Goal: Transaction & Acquisition: Download file/media

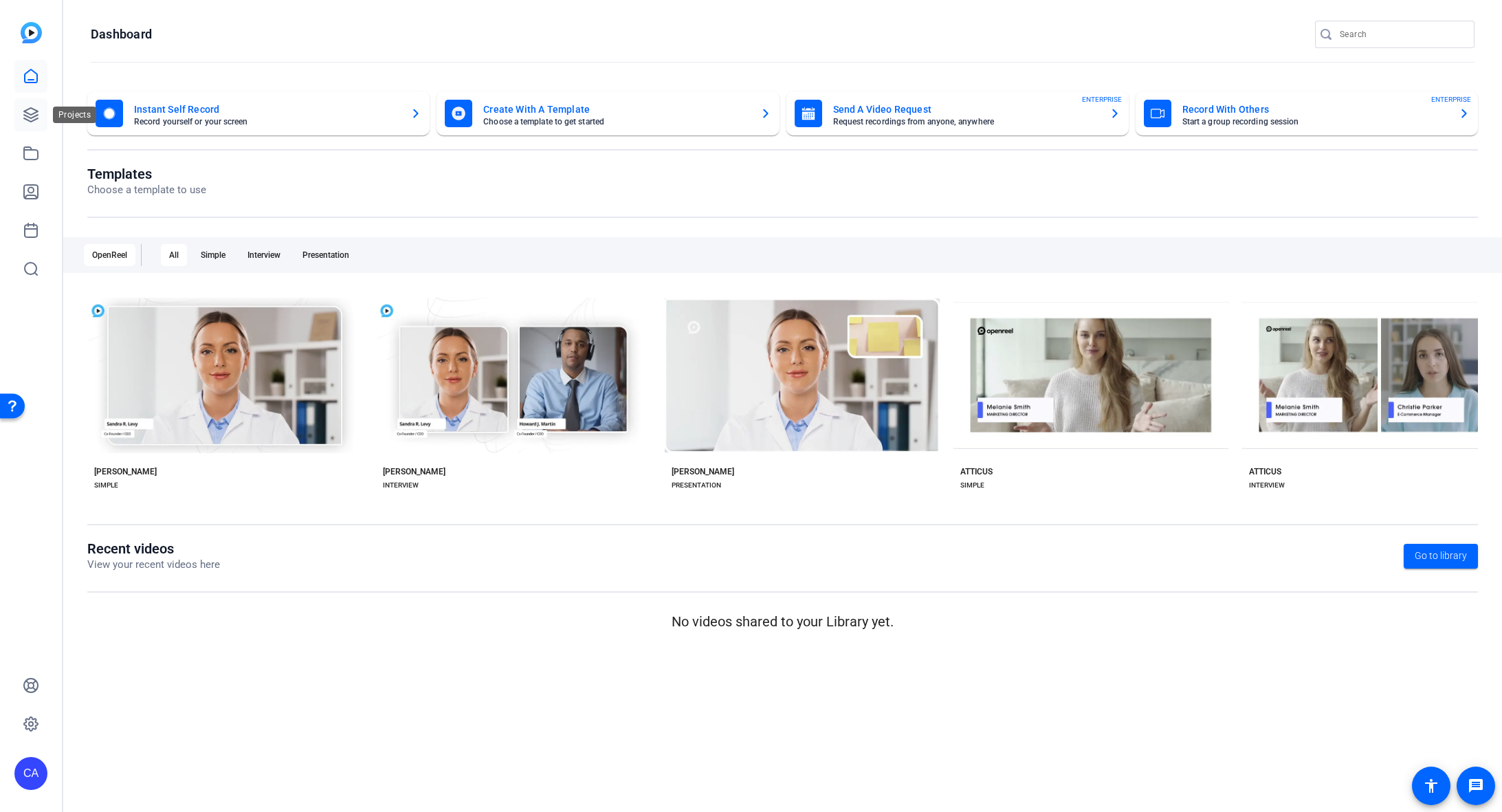
click at [23, 107] on icon at bounding box center [31, 115] width 16 height 16
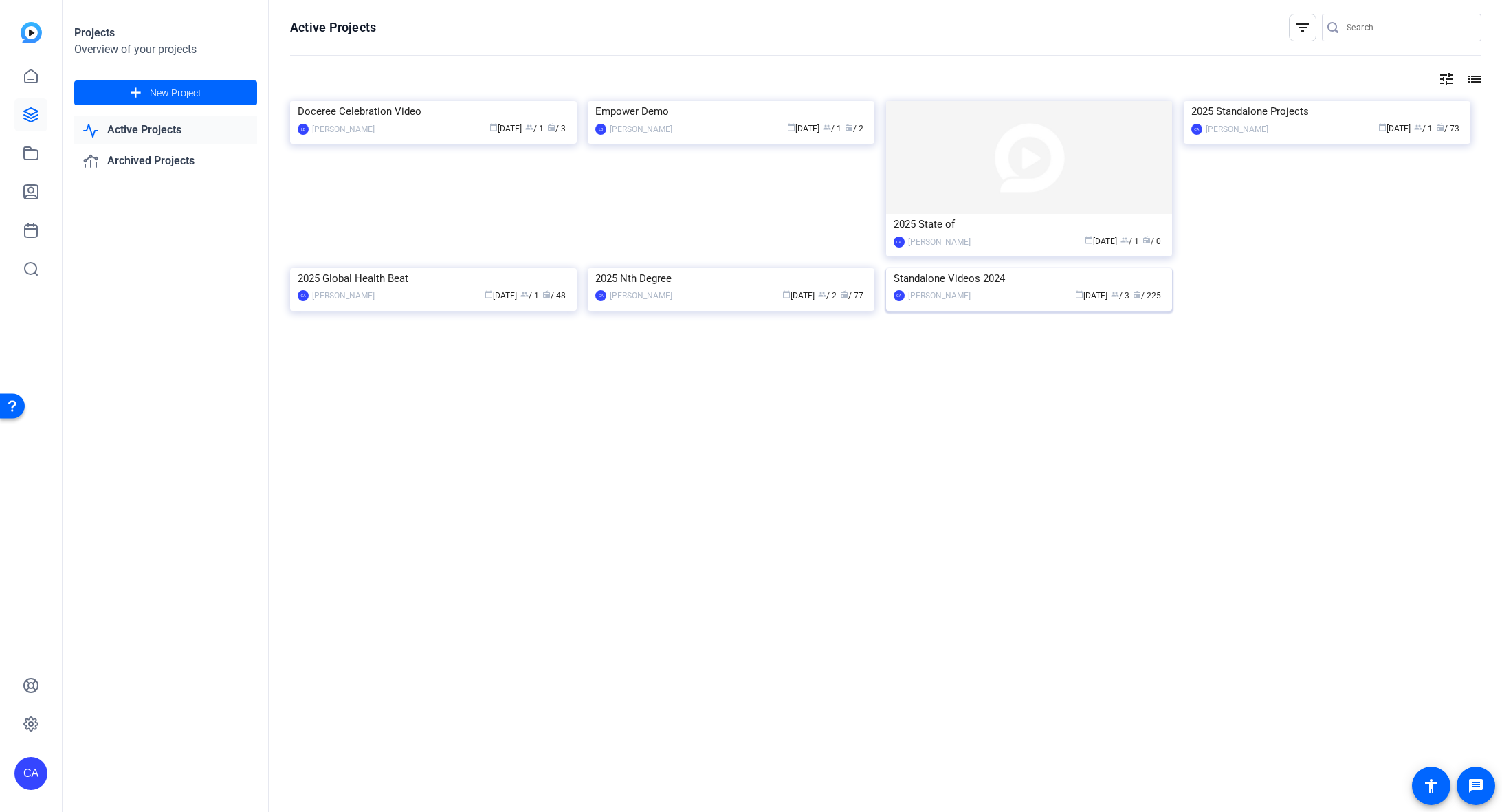
click at [982, 268] on img at bounding box center [1030, 268] width 287 height 0
click at [162, 130] on link "Active Projects" at bounding box center [166, 130] width 183 height 28
click at [1341, 101] on img at bounding box center [1327, 101] width 287 height 0
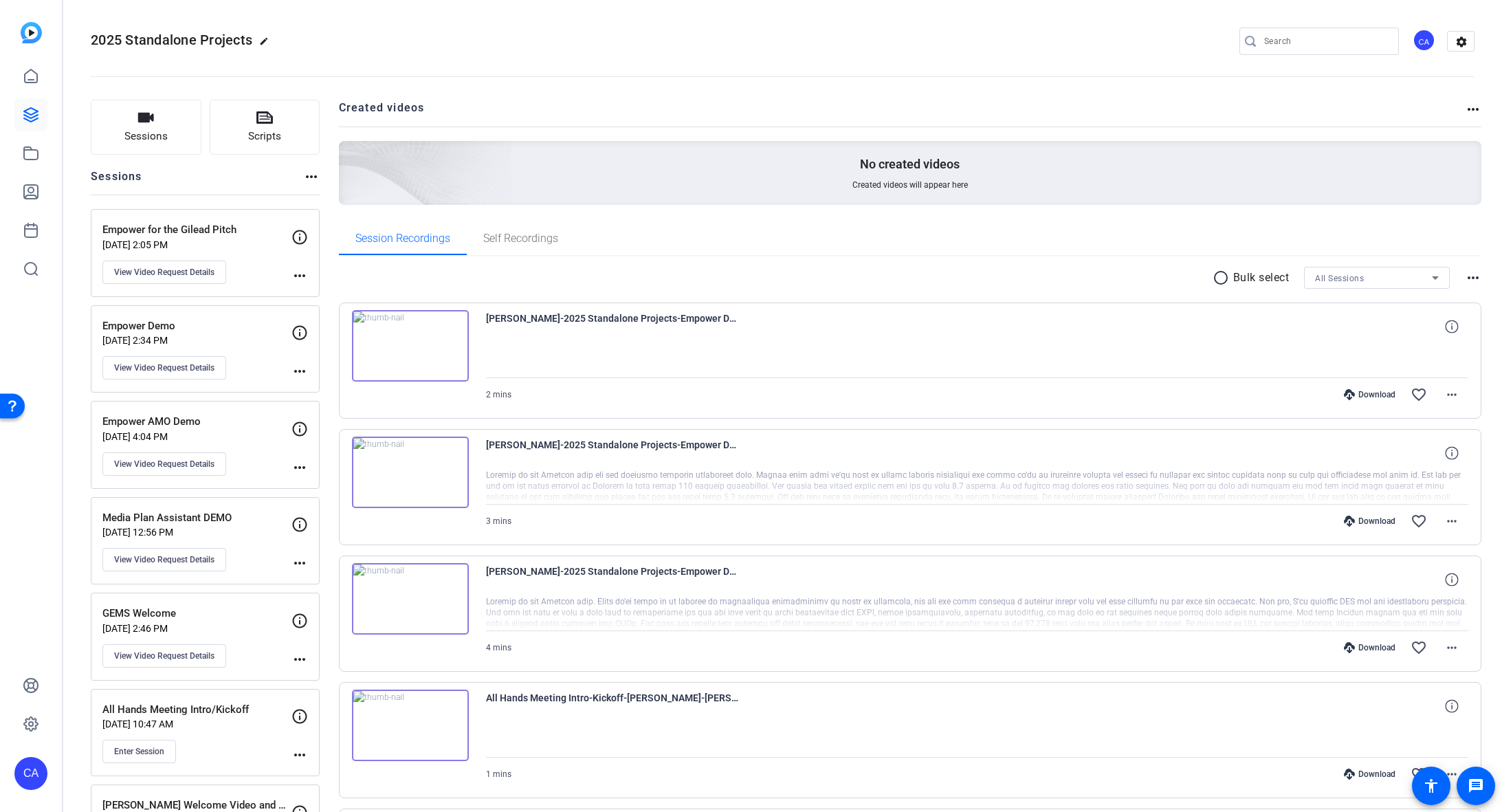
click at [1391, 393] on div "Download" at bounding box center [1369, 394] width 65 height 11
click at [1222, 277] on mat-icon "radio_button_unchecked" at bounding box center [1223, 277] width 21 height 16
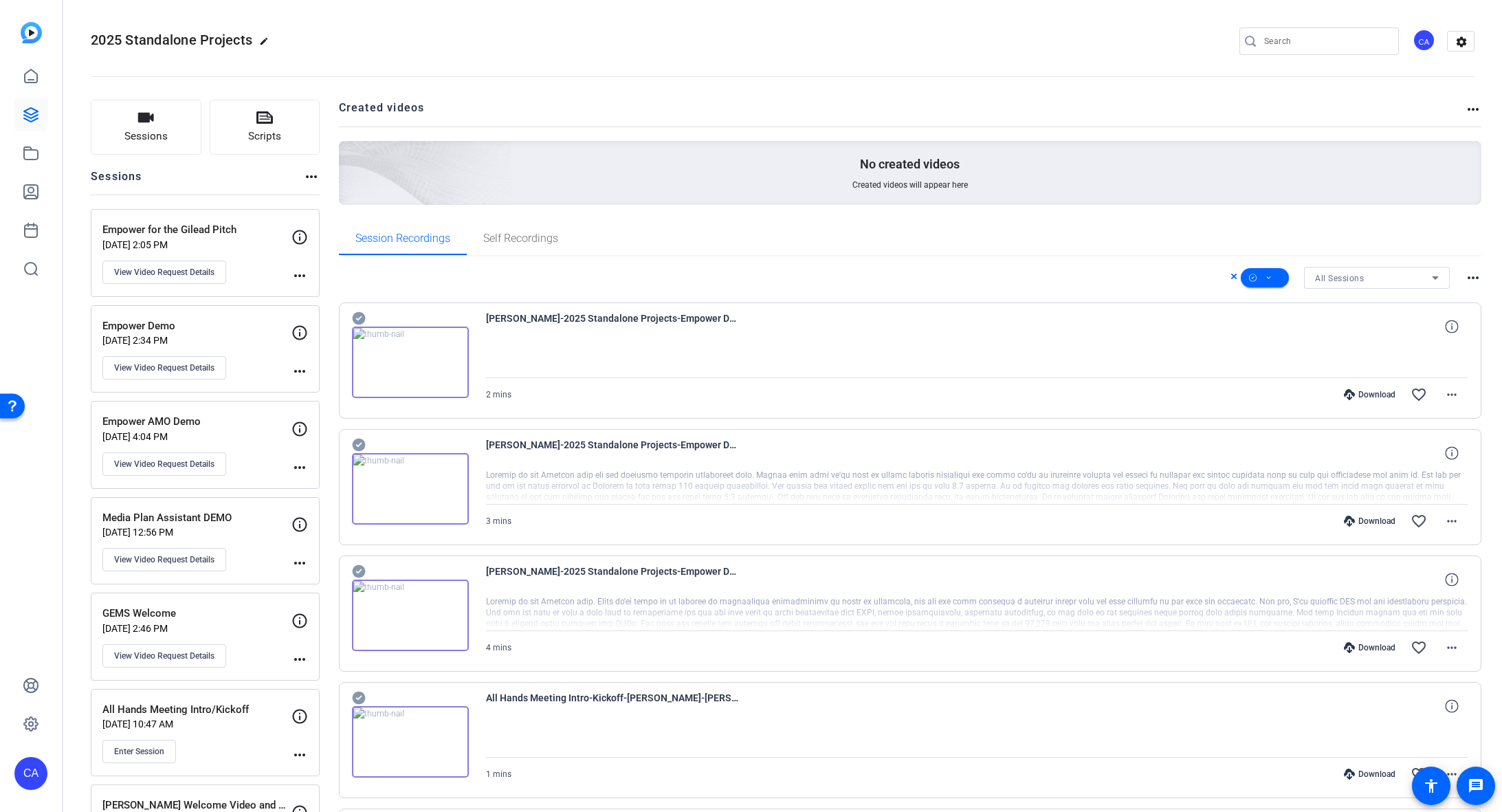
click at [363, 318] on icon at bounding box center [358, 317] width 14 height 16
click at [1455, 393] on mat-icon "more_horiz" at bounding box center [1452, 394] width 16 height 16
click at [1437, 456] on span "Download MP4" at bounding box center [1416, 456] width 82 height 16
